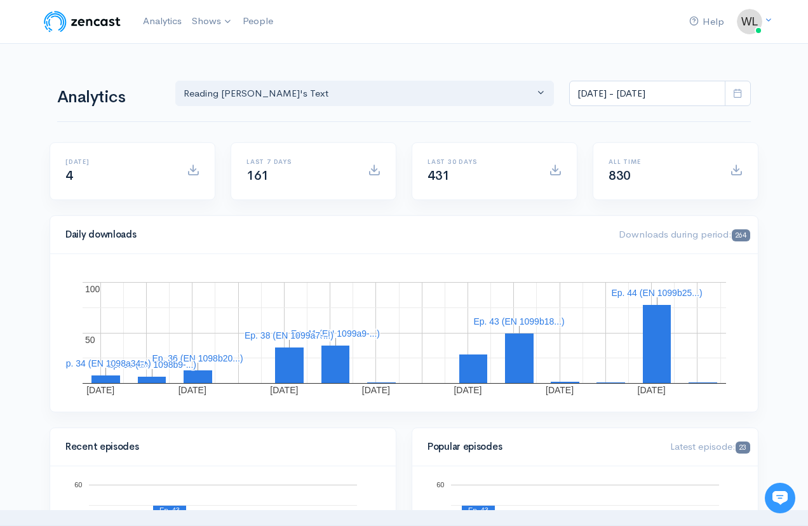
click at [737, 88] on icon at bounding box center [738, 93] width 10 height 10
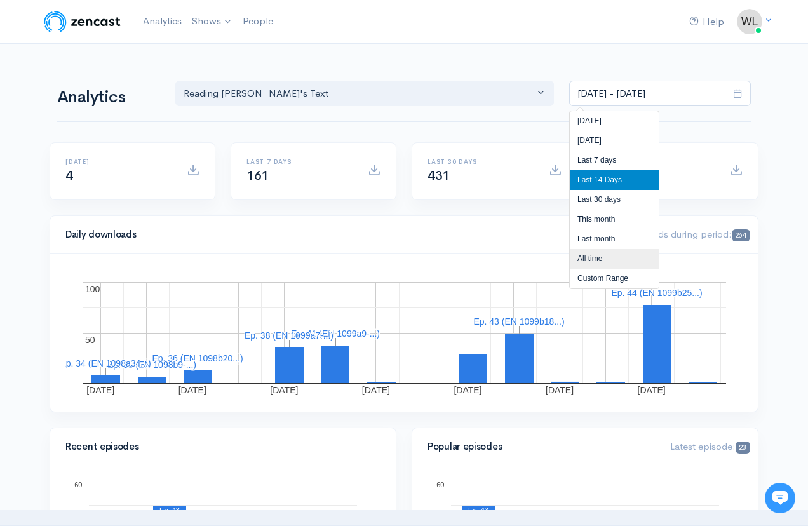
click at [595, 257] on li "All time" at bounding box center [614, 259] width 89 height 20
type input "Jun 14, 2025 - Aug 10, 2025"
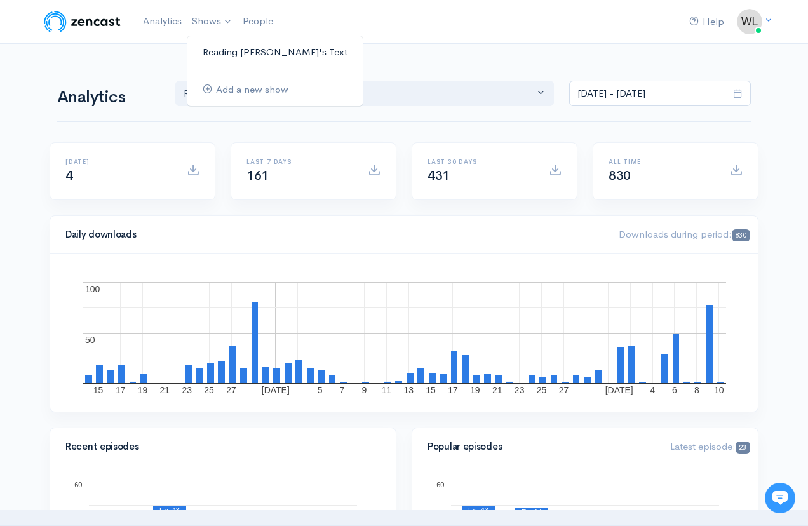
click at [233, 53] on link "Reading [PERSON_NAME]'s Text" at bounding box center [274, 52] width 175 height 22
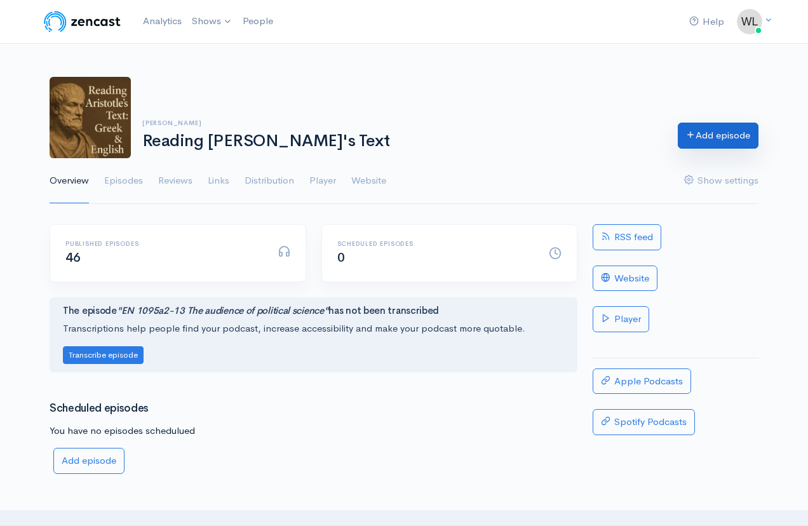
click at [711, 143] on link "Add episode" at bounding box center [718, 136] width 81 height 26
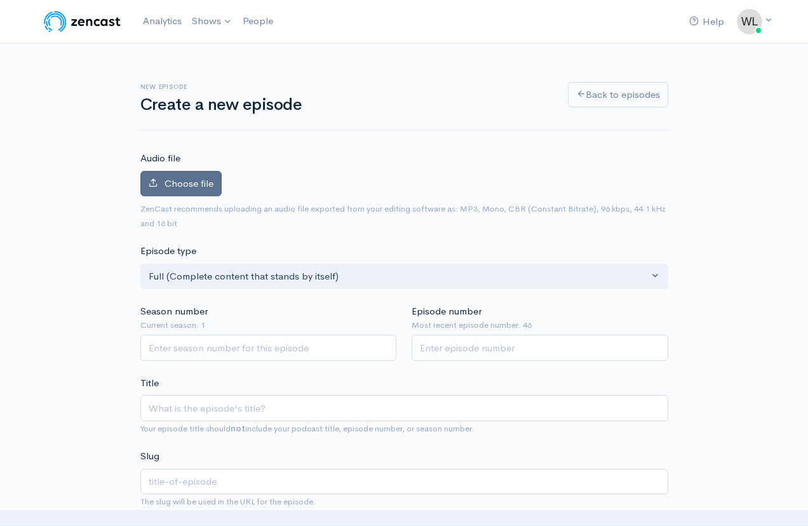
click at [201, 189] on label "Choose file" at bounding box center [180, 184] width 81 height 26
click at [0, 0] on input "Choose file" at bounding box center [0, 0] width 0 height 0
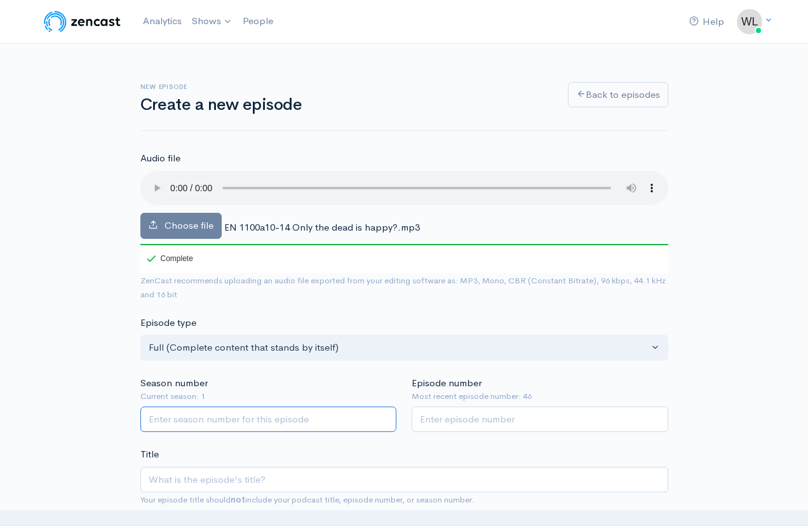
click at [193, 407] on input "Season number" at bounding box center [268, 420] width 257 height 26
type input "1"
click at [471, 407] on input "Episode number" at bounding box center [540, 420] width 257 height 26
type input "47"
click at [276, 202] on div "Choose file EN 1100a10-14 Only the dead is happy?.mp3 100 Complete" at bounding box center [404, 222] width 528 height 102
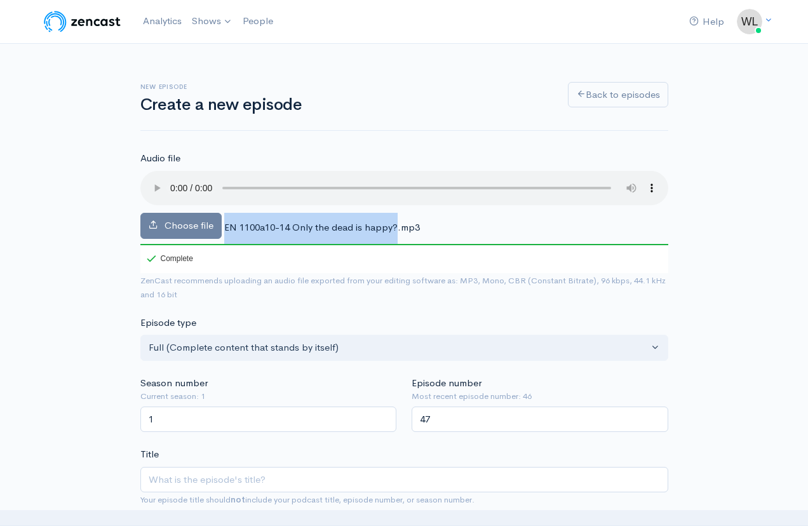
drag, startPoint x: 225, startPoint y: 210, endPoint x: 396, endPoint y: 214, distance: 171.0
click at [396, 221] on span "EN 1100a10-14 Only the dead is happy?.mp3" at bounding box center [322, 227] width 196 height 12
copy div "EN 1100a10-14 Only the dead is happy?"
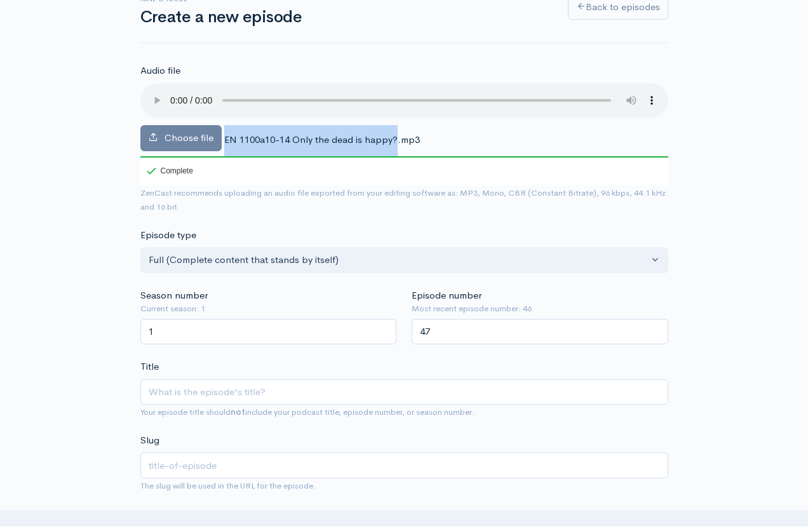
scroll to position [93, 0]
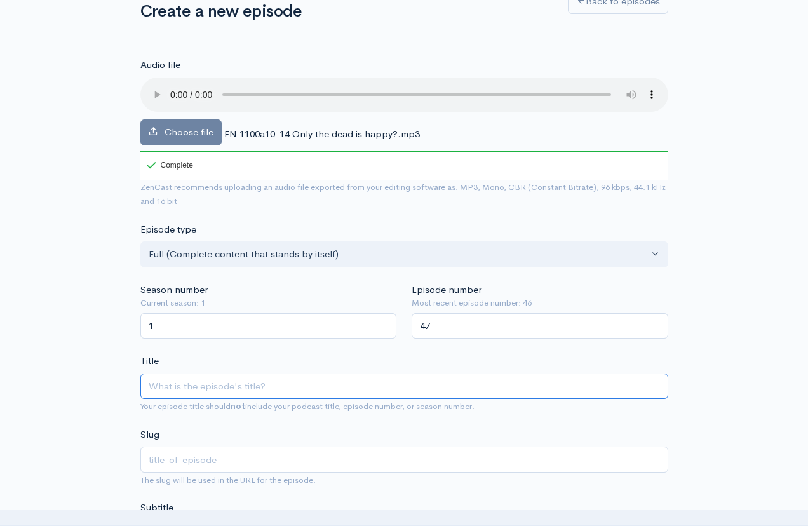
click at [364, 377] on input "Title" at bounding box center [404, 387] width 528 height 26
paste input "EN 1100a10-14 Only the dead is happy?"
type input "EN 1100a10-14 Only the dead is happy?"
type input "en-1100a10-14-only-the-dead-is-happy"
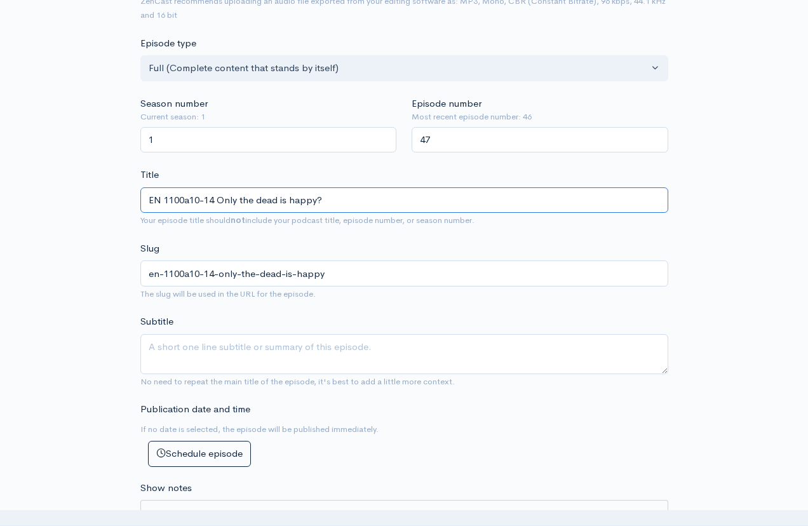
scroll to position [288, 0]
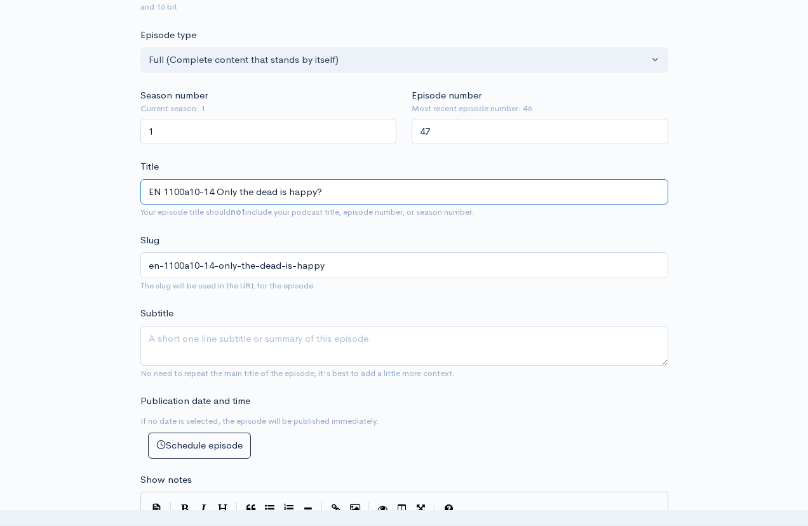
type input "EN 1100a10-14 Only the dead is happy?"
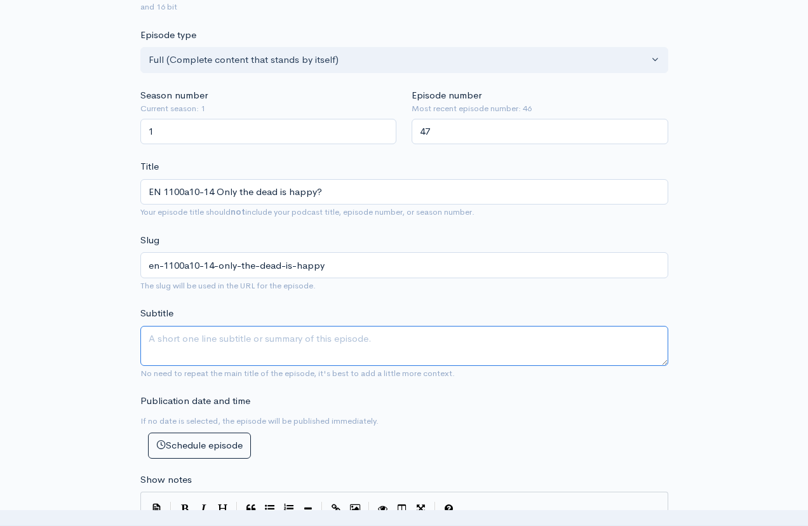
click at [334, 328] on textarea "Subtitle" at bounding box center [404, 346] width 528 height 40
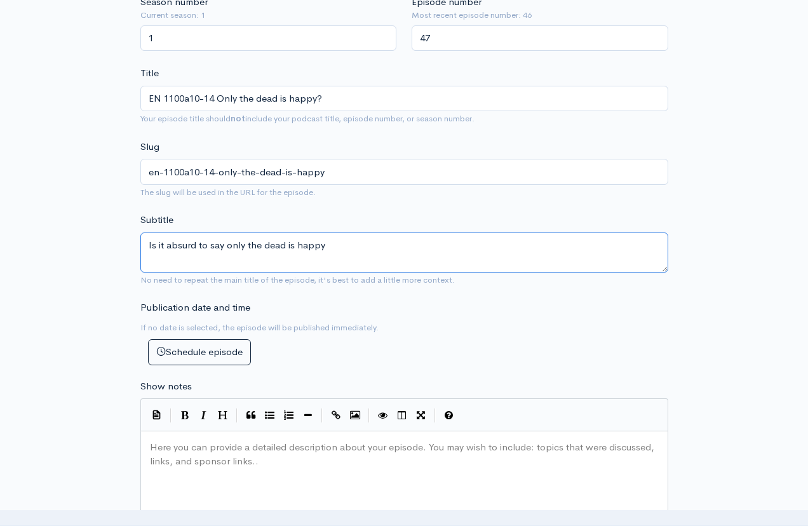
scroll to position [382, 0]
type textarea "Is it absurd to say only the dead is happy"
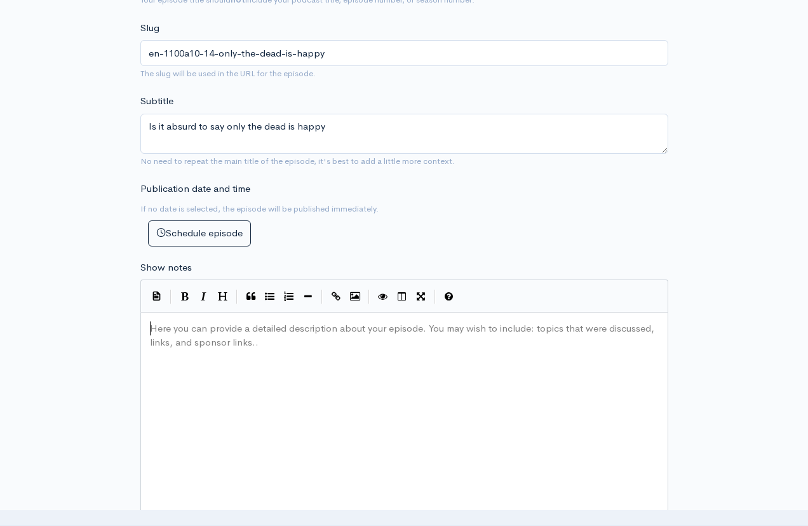
scroll to position [6, 0]
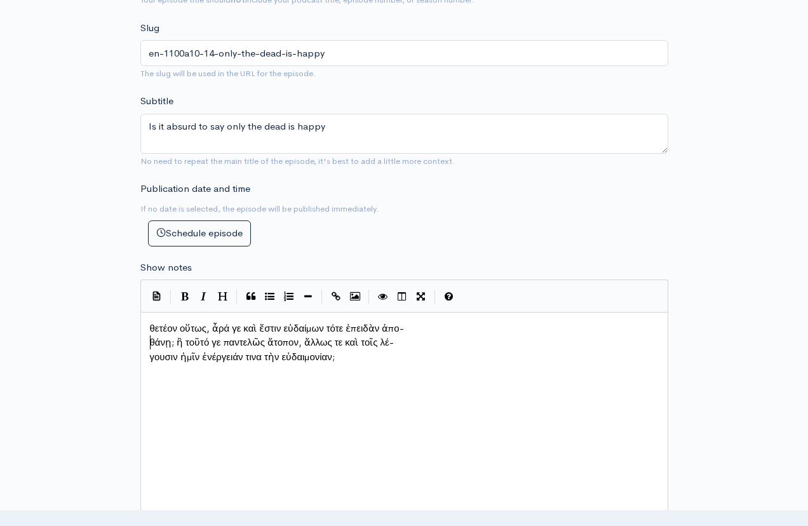
click at [149, 338] on pre "θάνῃ; ἢ τοῦτό γε παντελῶς ἄτοπον, ἄλλως τε καὶ τοῖς λέ-" at bounding box center [404, 343] width 514 height 15
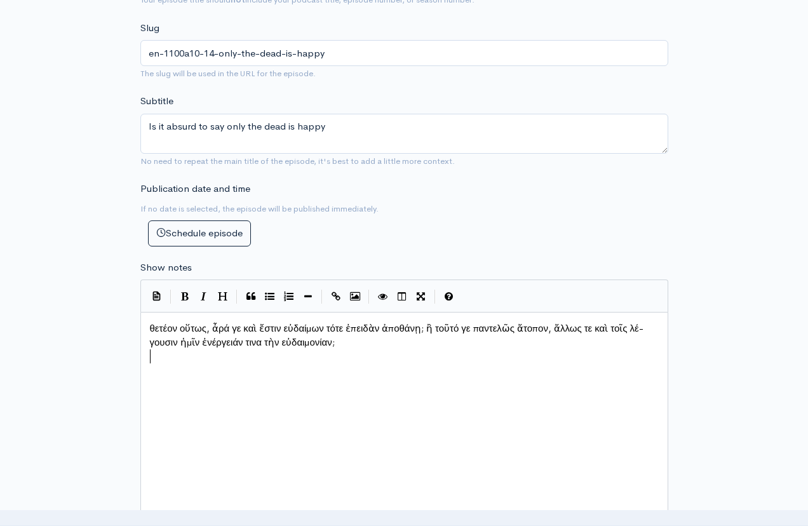
click at [150, 348] on span "γουσιν ἡμῖν ἐνέργειάν τινα τὴν εὐδαιμονίαν;" at bounding box center [242, 342] width 185 height 12
click at [153, 323] on span "θετέον οὕτως, ἆρά γε καὶ ἔστιν εὐδαίμων τότε ἐπειδὰν ἀποθάνῃ; ἢ τοῦτό γε παντελ…" at bounding box center [390, 335] width 480 height 27
paste textarea
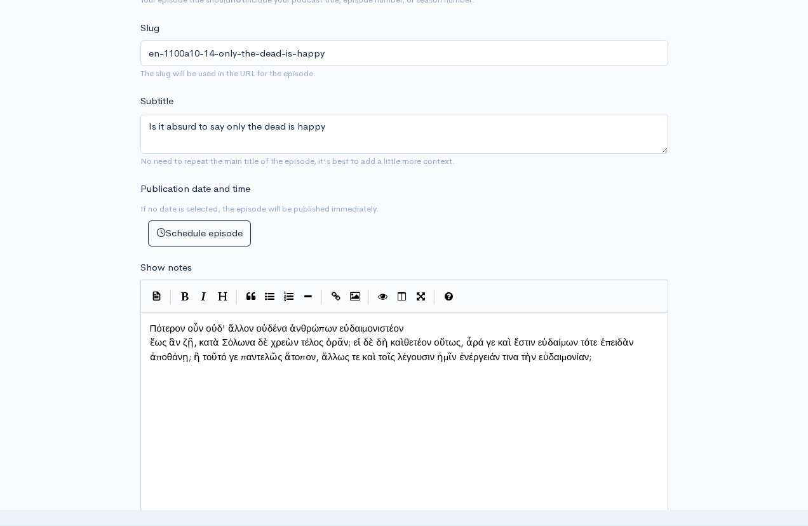
scroll to position [6, 3]
click at [150, 336] on span "ἕως ἂν ζῇ, κατὰ Σόλωνα δὲ χρεὼν τέλος ὁρᾶν; εἰ δὲ δὴ καὶ θετέον οὕτως, ἆρά γε κ…" at bounding box center [394, 349] width 489 height 27
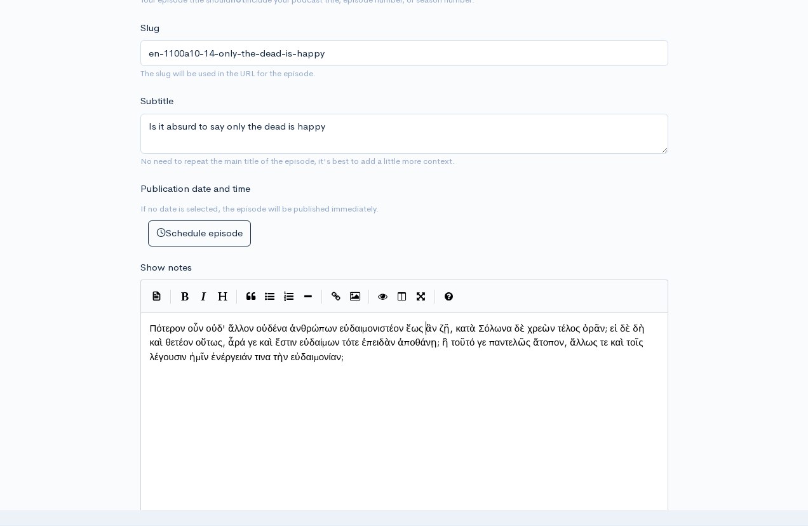
scroll to position [6, 2]
click at [245, 414] on div "xxxxxxxxxx Πότερον οὖν οὐδ' ἄλλον οὐδένα ἀνθρώπων εὐδαιμονιστέον ἕως ἂν ζῇ, κατ…" at bounding box center [420, 430] width 546 height 222
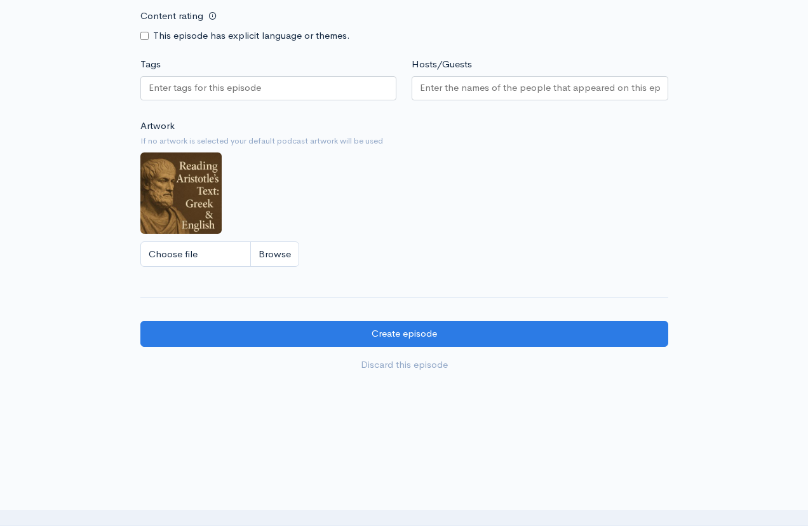
scroll to position [1051, 0]
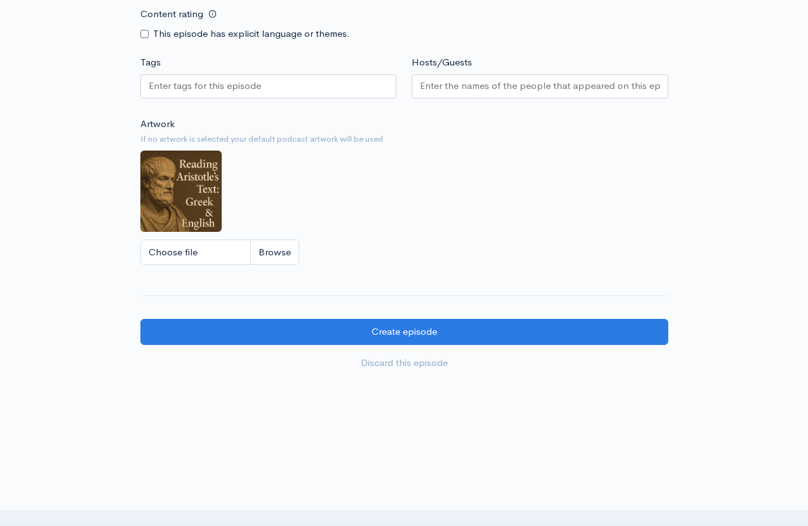
click at [190, 79] on input "Tags" at bounding box center [206, 86] width 114 height 15
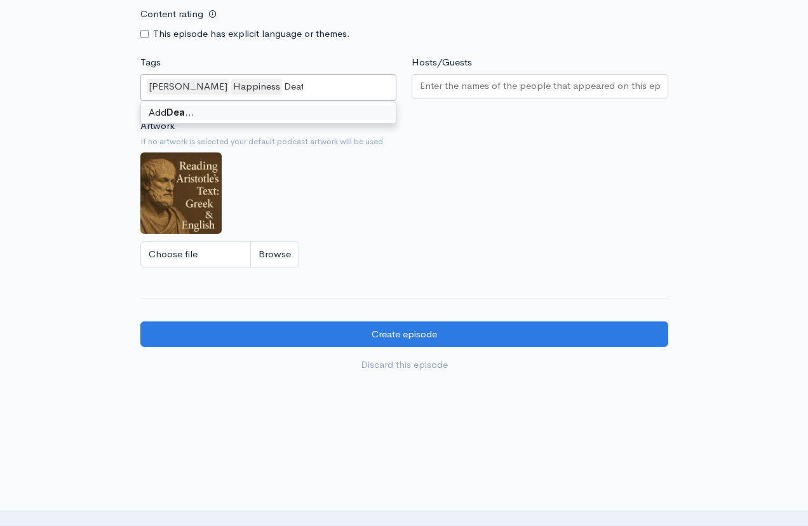
type input "Death"
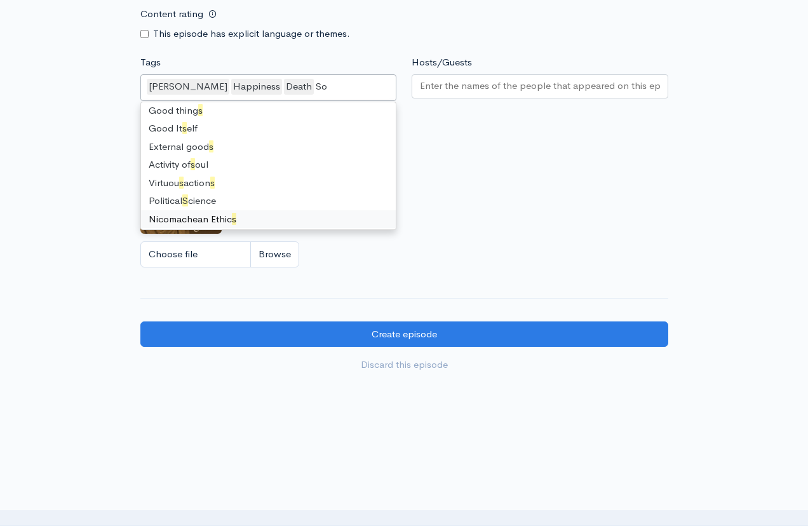
scroll to position [0, 0]
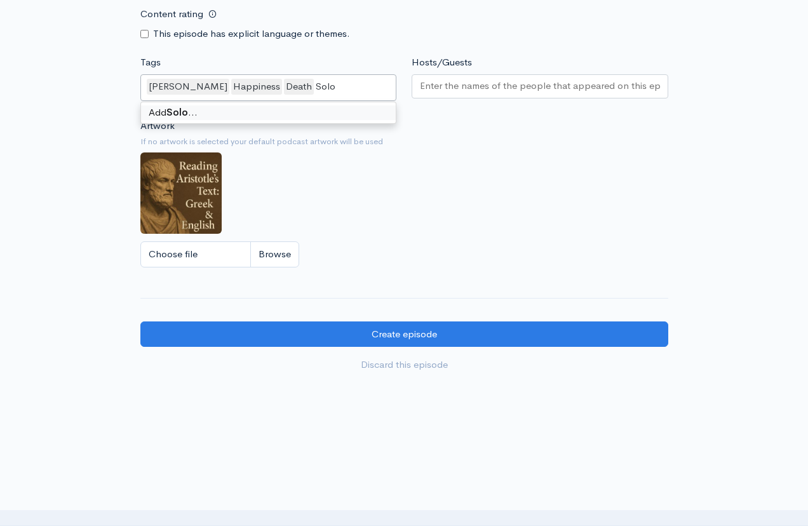
type input "Solon"
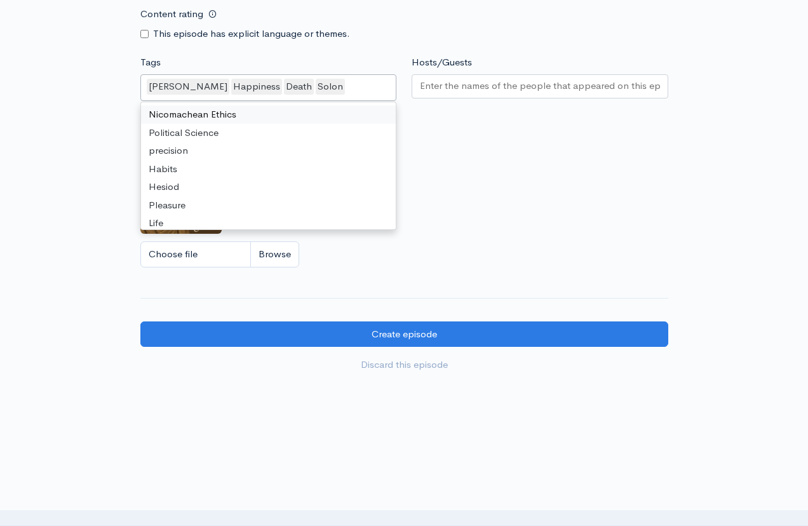
click at [439, 85] on input "Hosts/Guests" at bounding box center [540, 86] width 240 height 15
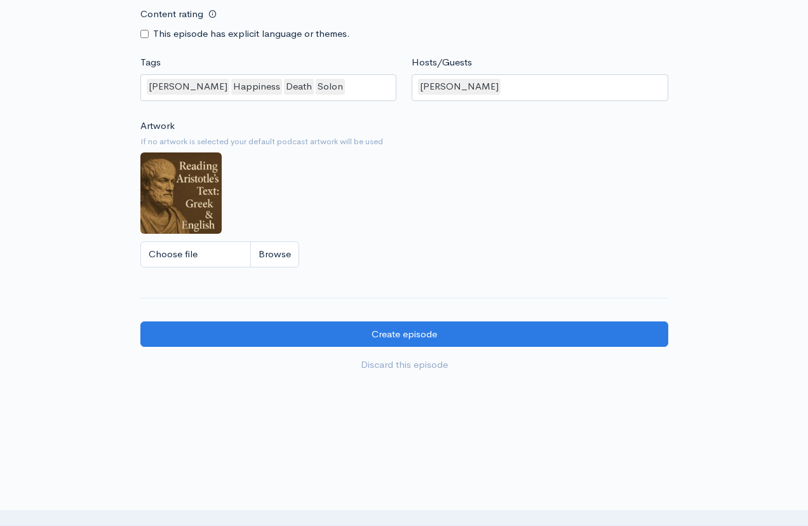
click at [411, 180] on div "Artwork If no artwork is selected your default podcast artwork will be used Cho…" at bounding box center [404, 197] width 528 height 156
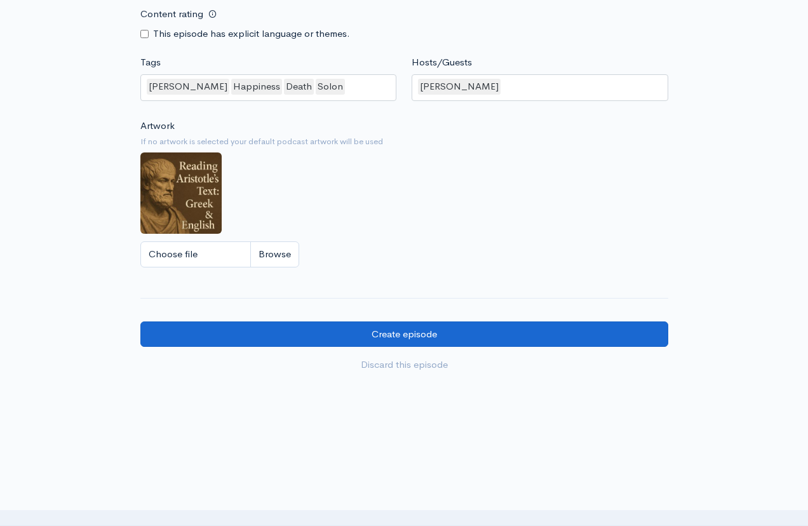
click at [412, 333] on input "Create episode" at bounding box center [404, 335] width 528 height 26
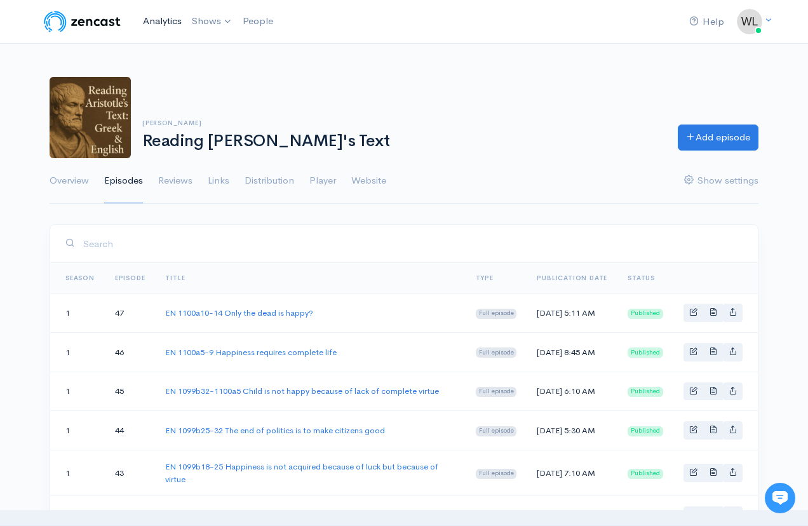
click at [161, 17] on link "Analytics" at bounding box center [162, 21] width 49 height 27
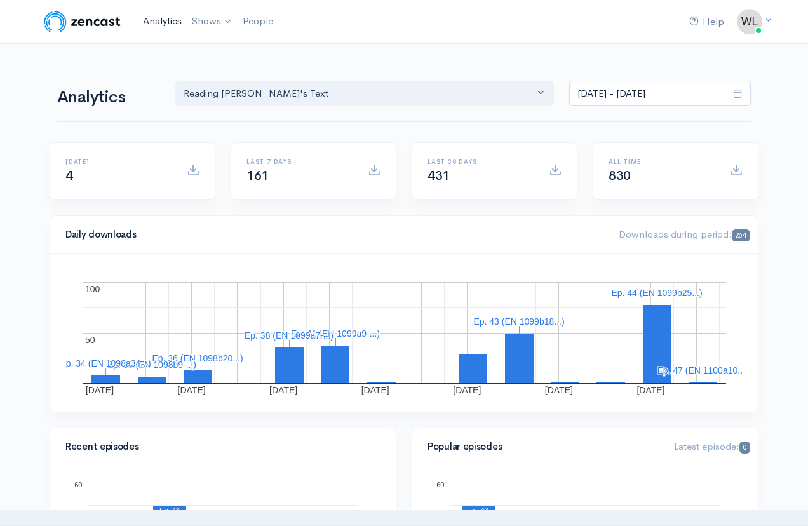
click at [155, 22] on link "Analytics" at bounding box center [162, 21] width 49 height 27
click at [152, 18] on link "Analytics" at bounding box center [162, 21] width 49 height 27
click at [155, 20] on link "Analytics" at bounding box center [162, 21] width 49 height 27
